Goal: Task Accomplishment & Management: Use online tool/utility

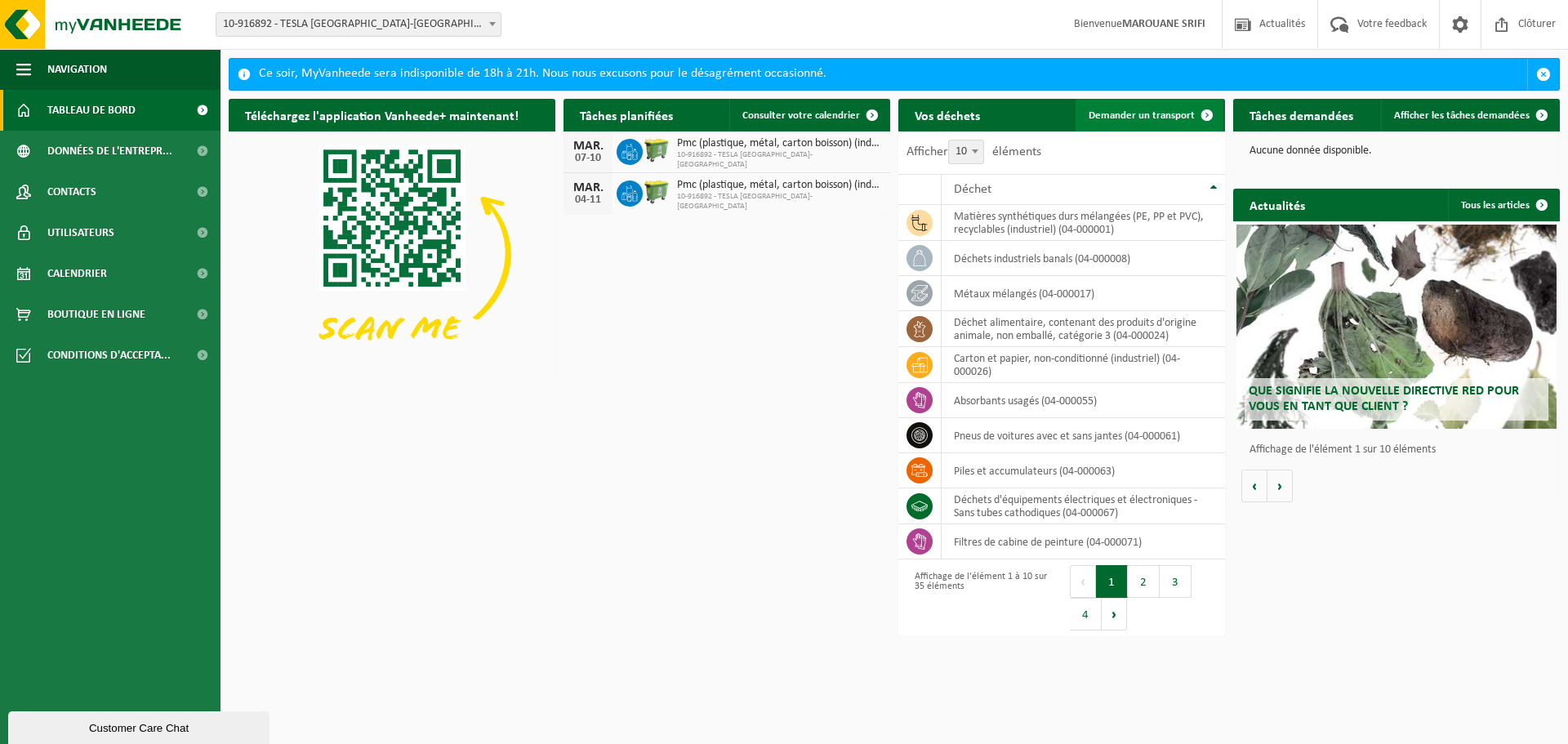
click at [1142, 115] on span "Demander un transport" at bounding box center [1142, 116] width 107 height 11
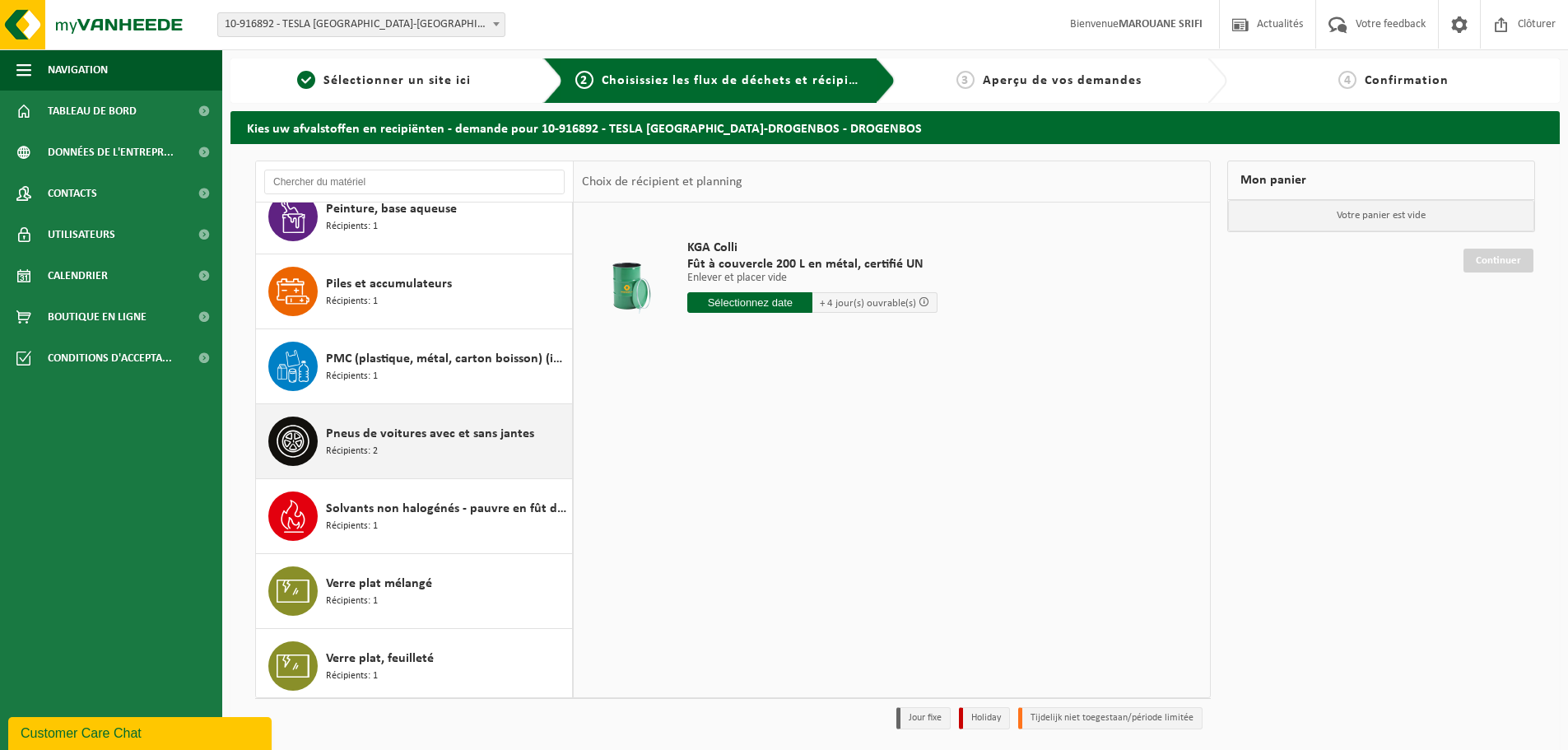
scroll to position [1978, 0]
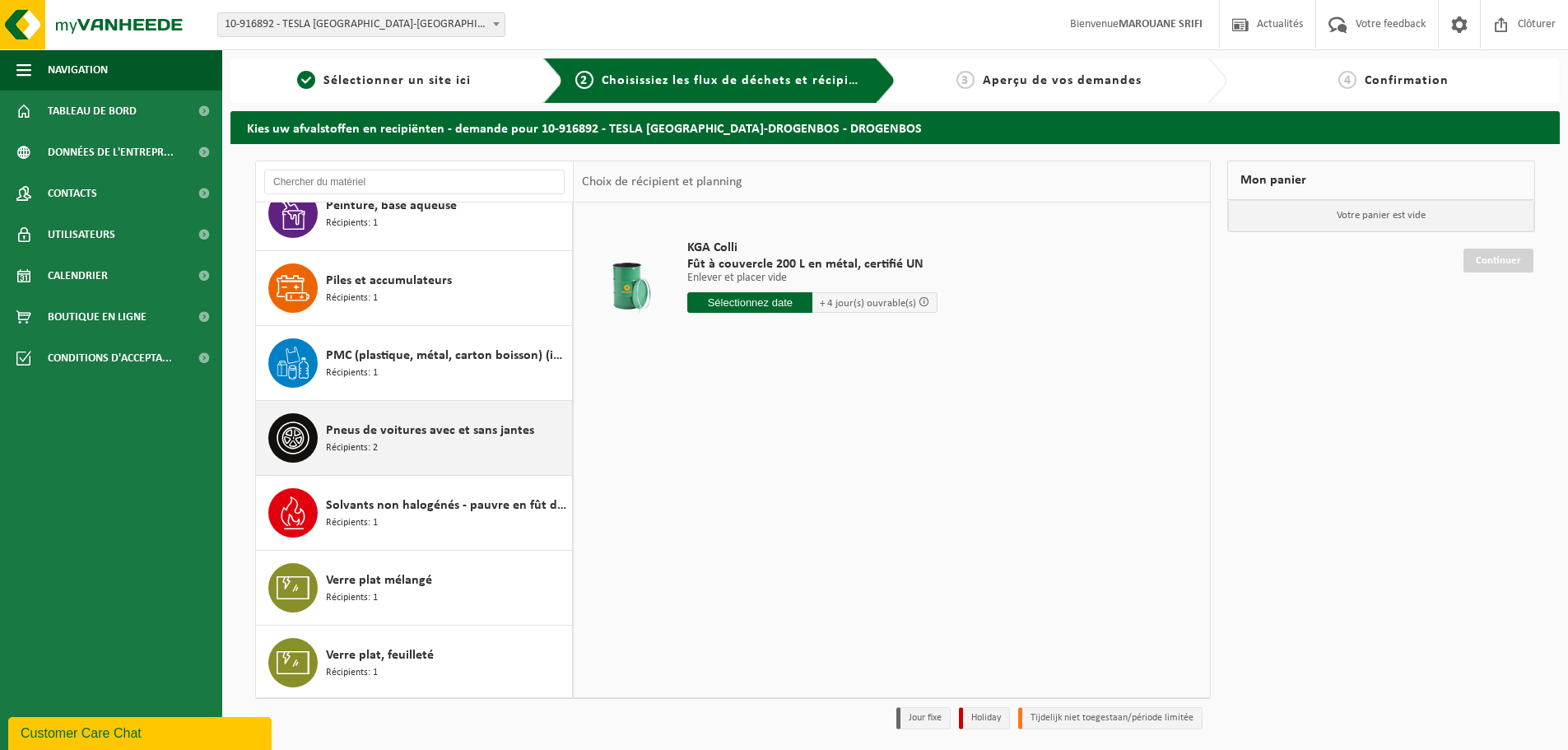
click at [458, 442] on div "Pneus de voitures avec et sans jantes Récipients: 2" at bounding box center [447, 438] width 242 height 49
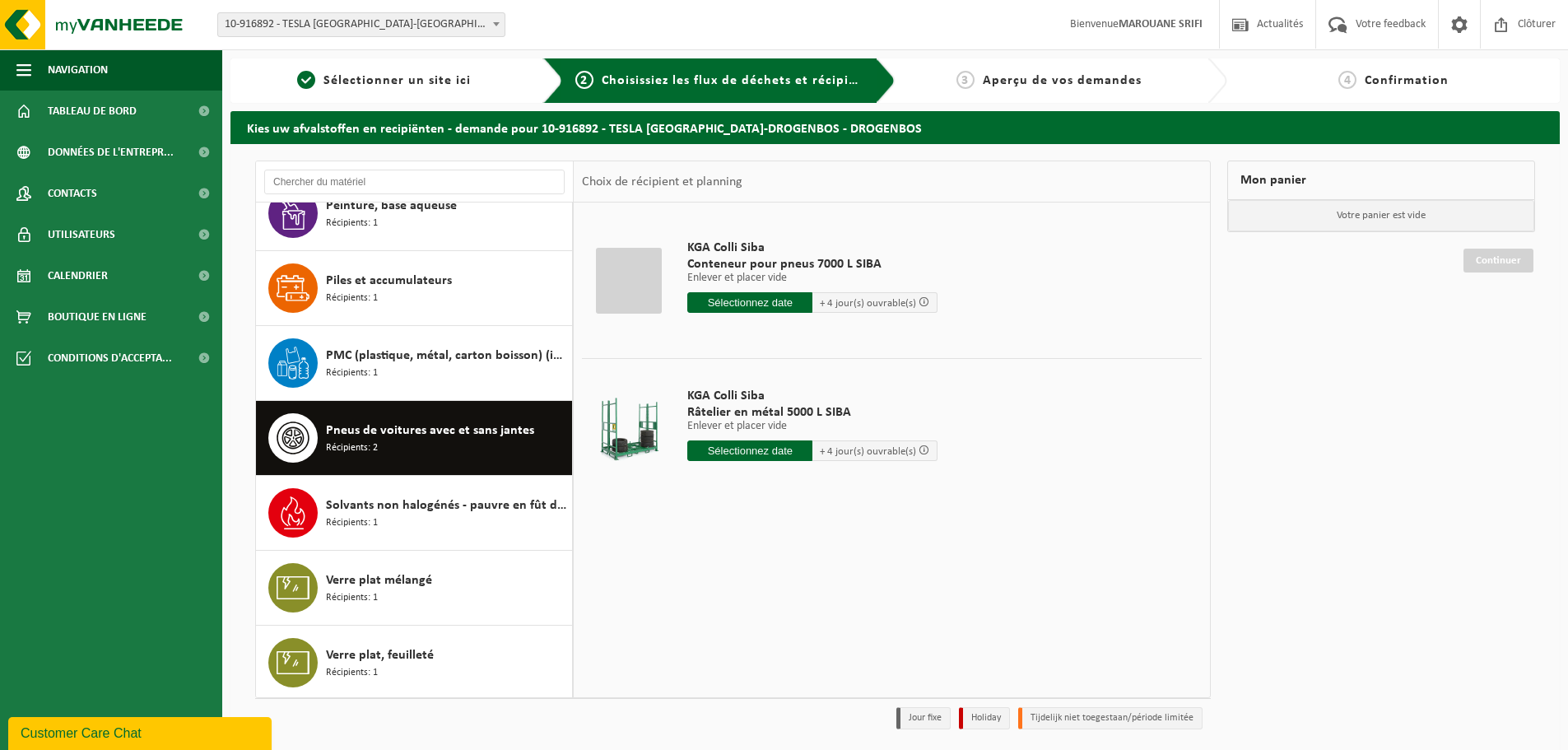
click at [728, 305] on input "text" at bounding box center [749, 302] width 125 height 21
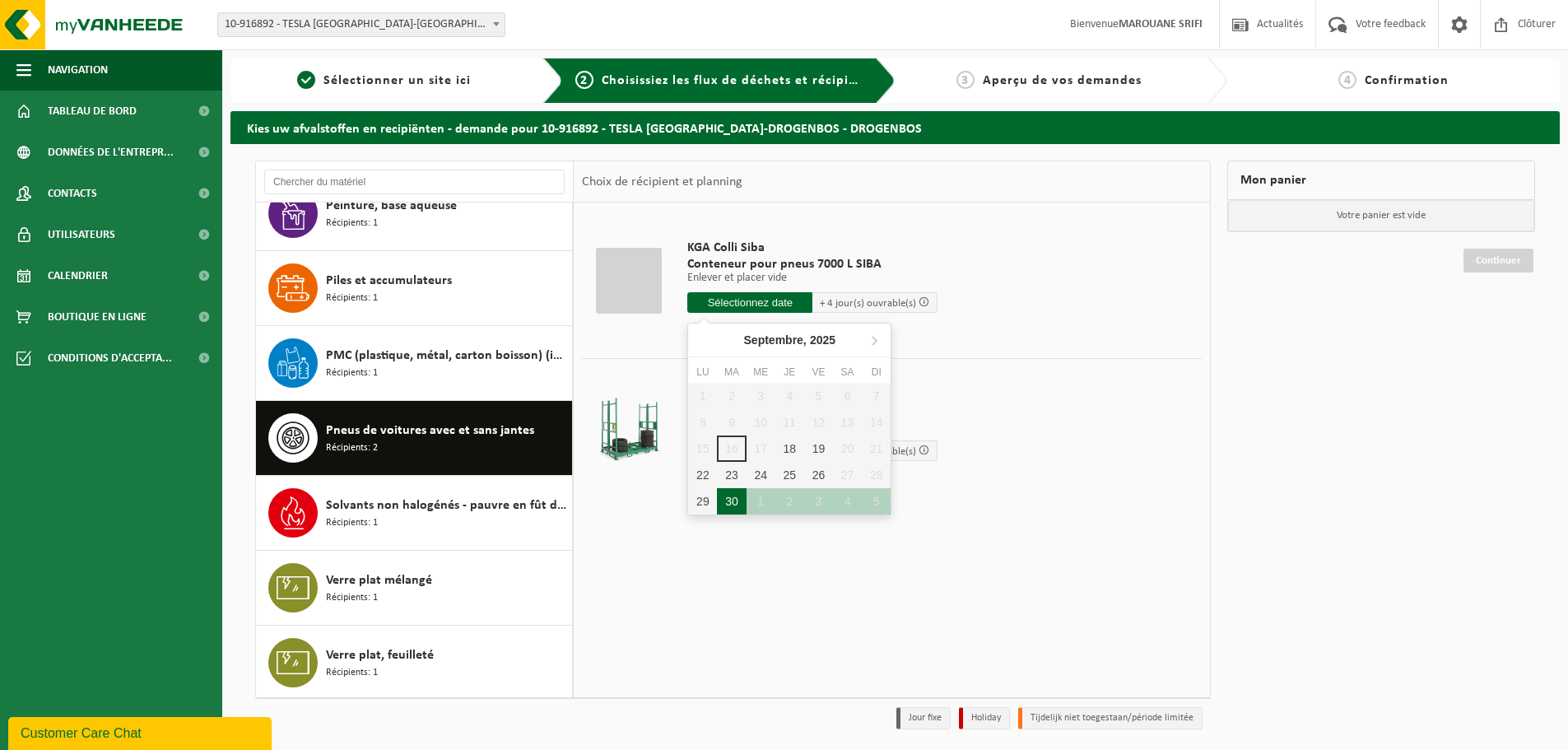
click at [727, 509] on div "30" at bounding box center [732, 501] width 29 height 26
type input "à partir de 2025-09-30"
type input "2025-09-30"
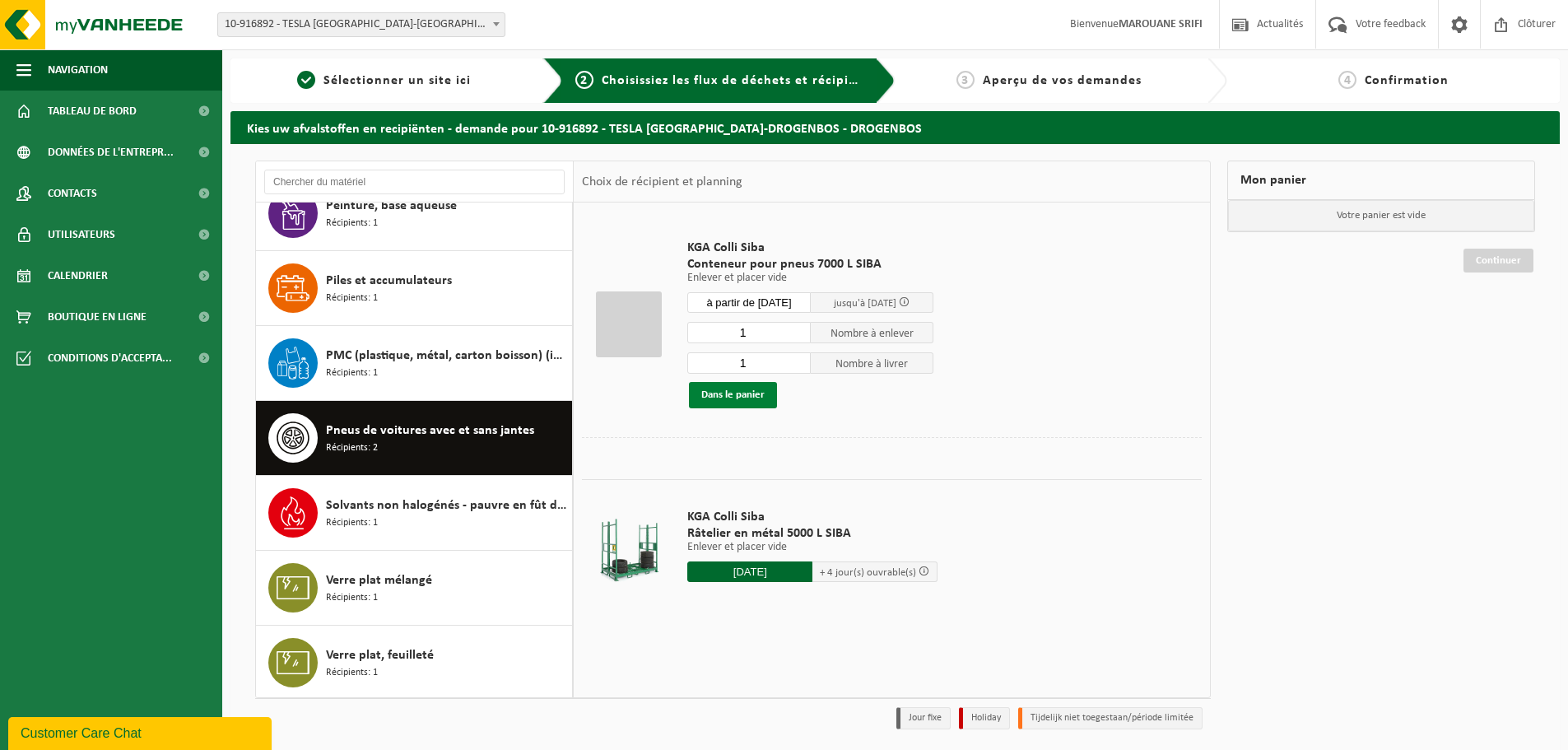
drag, startPoint x: 714, startPoint y: 392, endPoint x: 761, endPoint y: 383, distance: 47.9
click at [715, 392] on button "Dans le panier" at bounding box center [733, 395] width 88 height 26
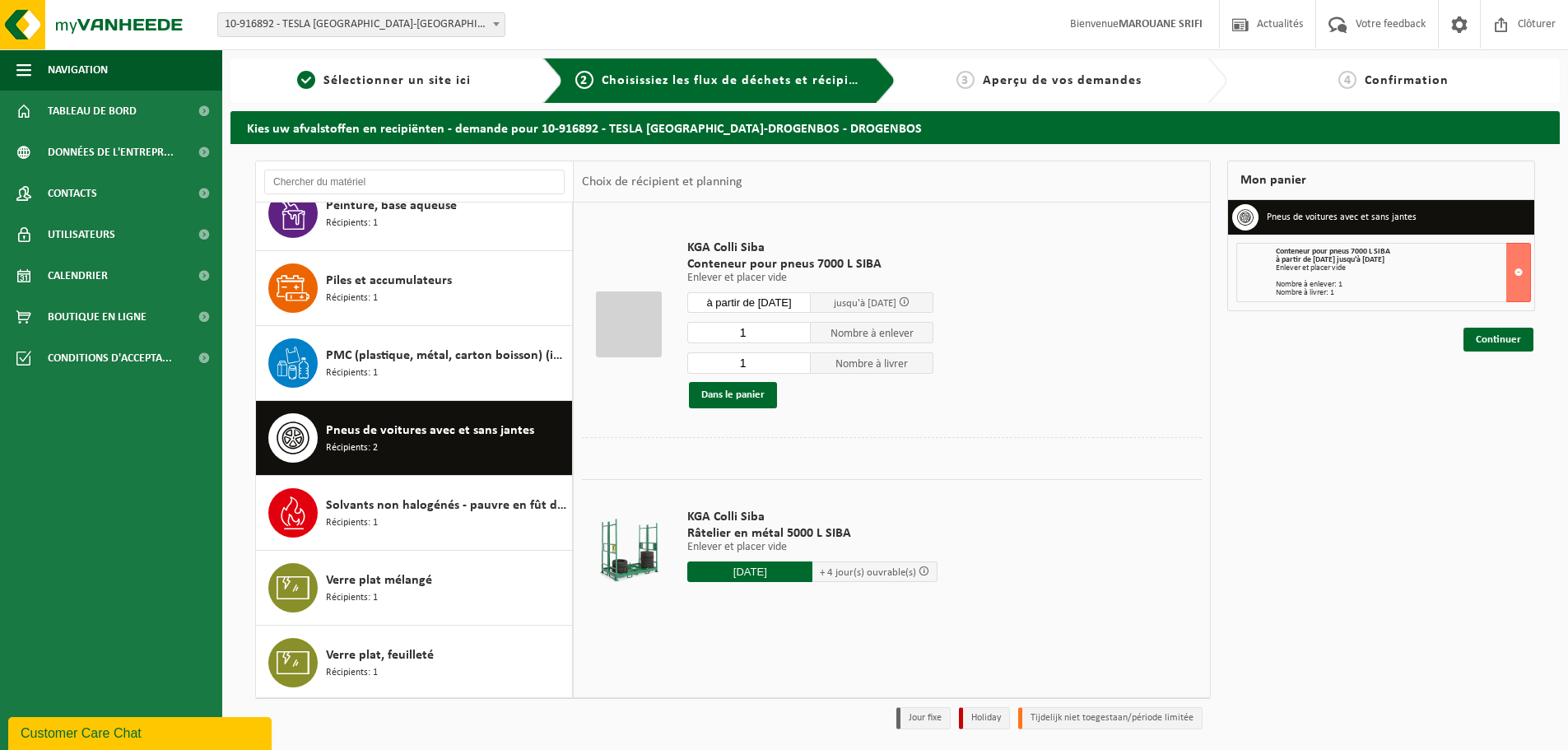
drag, startPoint x: 1487, startPoint y: 347, endPoint x: 1472, endPoint y: 355, distance: 17.0
click at [1487, 347] on link "Continuer" at bounding box center [1499, 340] width 70 height 24
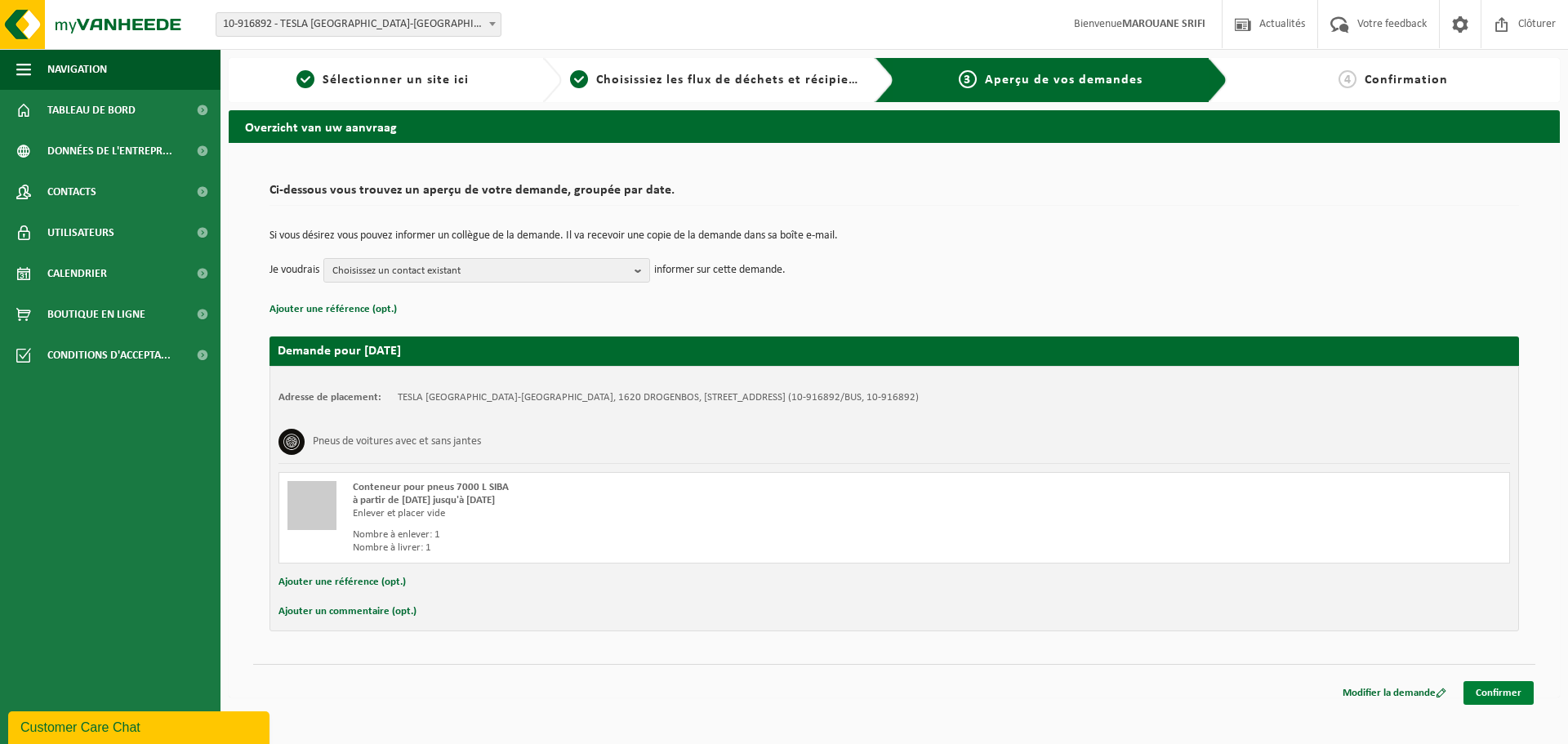
click at [1527, 694] on link "Confirmer" at bounding box center [1498, 693] width 70 height 23
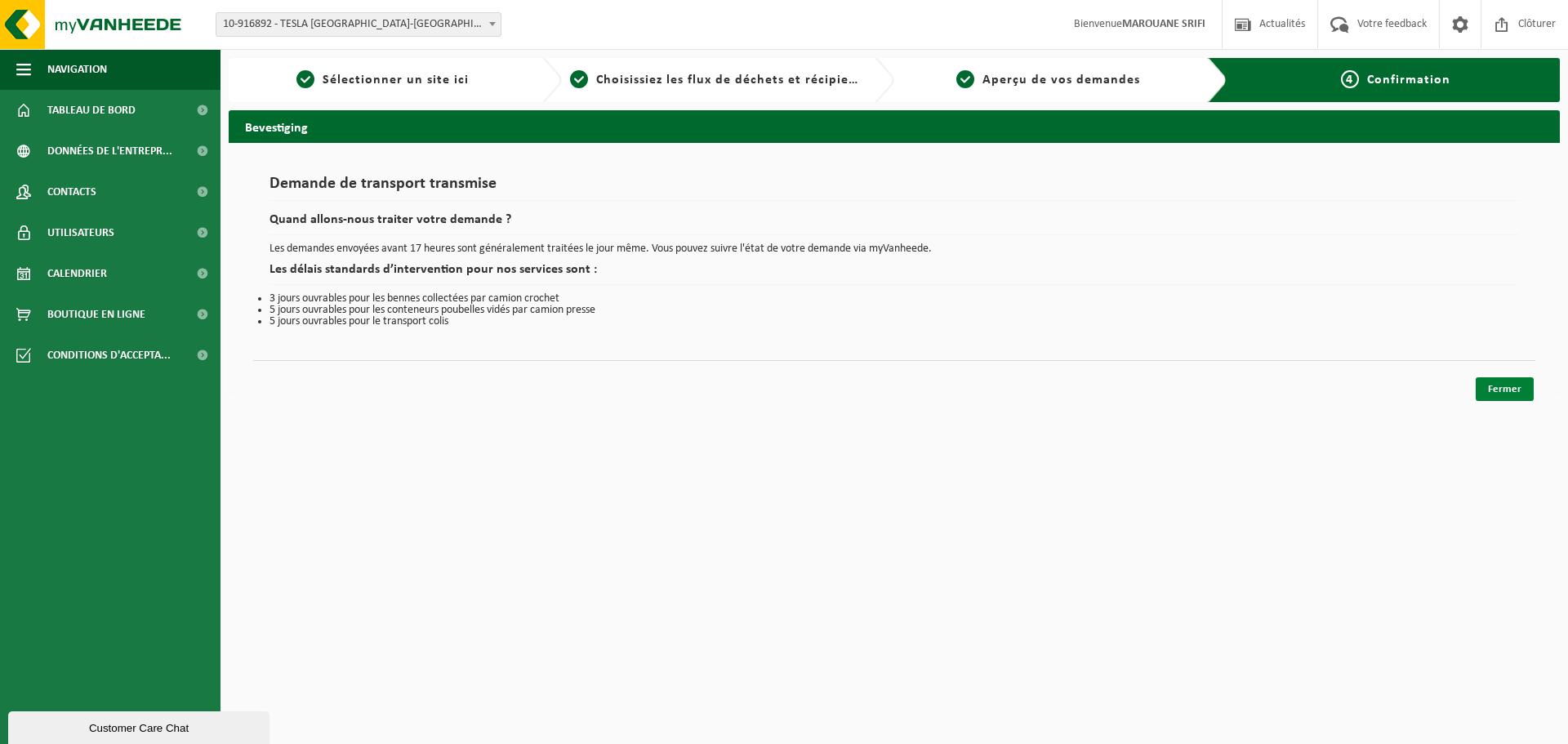
click at [1529, 387] on link "Fermer" at bounding box center [1505, 389] width 58 height 23
